Goal: Task Accomplishment & Management: Manage account settings

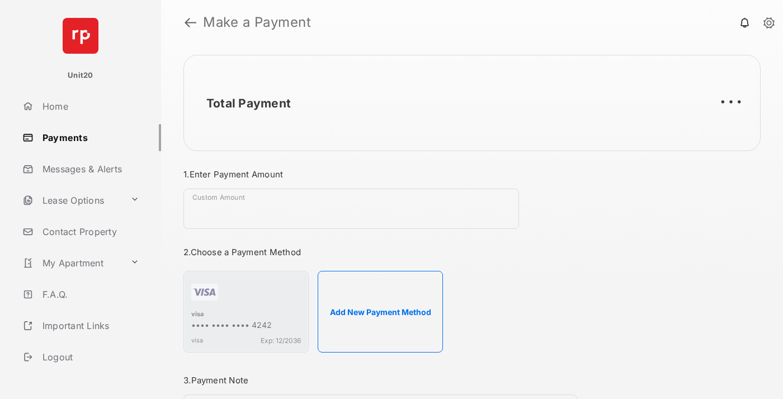
click at [87, 137] on link "Payments" at bounding box center [89, 137] width 143 height 27
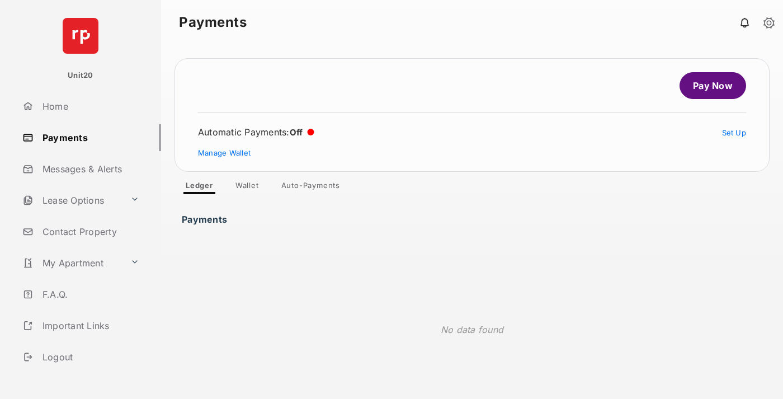
click at [311, 187] on link "Auto-Payments" at bounding box center [310, 187] width 77 height 13
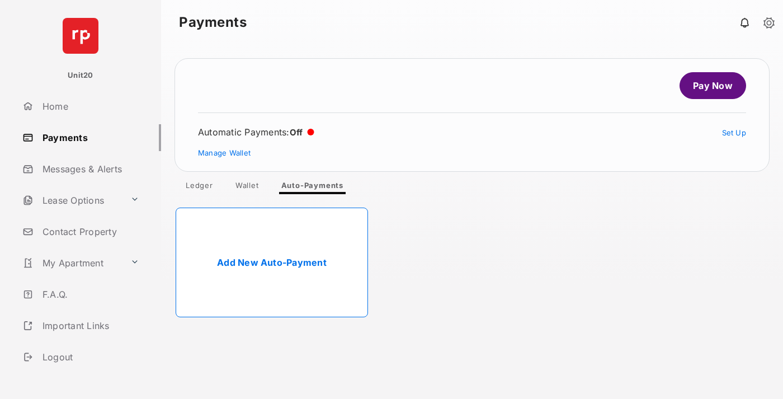
click at [272, 262] on link "Add New Auto-Payment" at bounding box center [272, 262] width 192 height 110
